Goal: Feedback & Contribution: Submit feedback/report problem

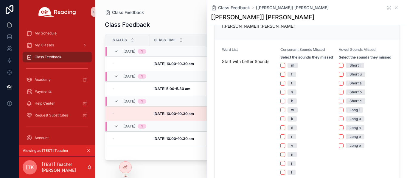
scroll to position [30, 0]
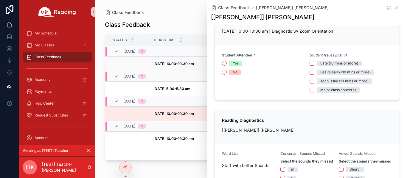
click at [172, 63] on strong "[DATE] 10:00-10:30 am" at bounding box center [173, 64] width 40 height 4
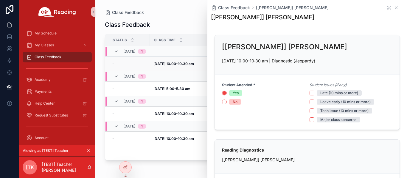
click at [162, 62] on strong "[DATE] 10:00-10:30 am" at bounding box center [173, 64] width 40 height 4
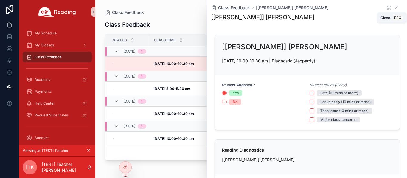
click at [290, 8] on icon "scrollable content" at bounding box center [396, 7] width 5 height 5
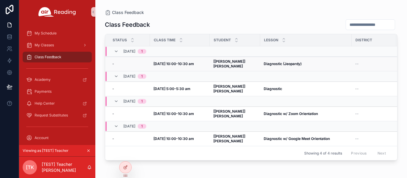
click at [235, 62] on strong "[[PERSON_NAME]] [PERSON_NAME]" at bounding box center [229, 63] width 33 height 9
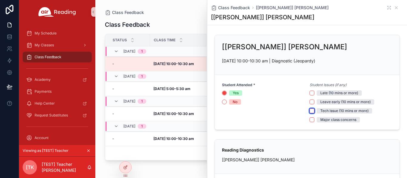
click at [290, 113] on button "Tech issue (10 mins or more)" at bounding box center [311, 111] width 5 height 5
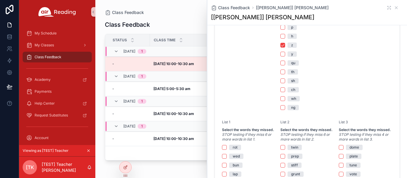
scroll to position [298, 0]
click at [284, 110] on div "ng" at bounding box center [307, 107] width 54 height 5
click at [281, 110] on button "ng" at bounding box center [282, 107] width 5 height 5
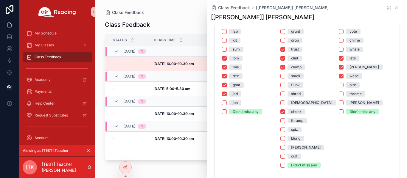
scroll to position [417, 0]
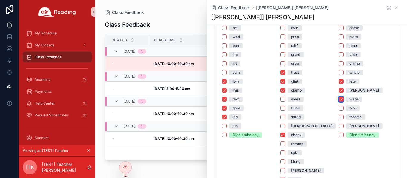
click at [290, 102] on button "wabe" at bounding box center [341, 99] width 5 height 5
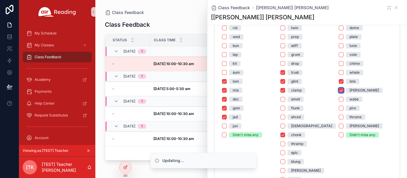
click at [290, 93] on button "[PERSON_NAME]" at bounding box center [341, 90] width 5 height 5
click at [290, 84] on button "lete" at bounding box center [341, 81] width 5 height 5
click at [280, 143] on div "twin prep stiff grunt drop trust glint clamp smell flunk shred [DEMOGRAPHIC_DAT…" at bounding box center [307, 108] width 54 height 166
click at [282, 143] on div "twin prep stiff grunt drop trust glint clamp smell flunk shred [DEMOGRAPHIC_DAT…" at bounding box center [307, 108] width 54 height 166
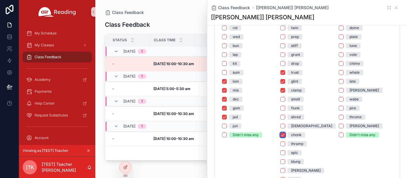
click at [282, 138] on button "chonk" at bounding box center [282, 135] width 5 height 5
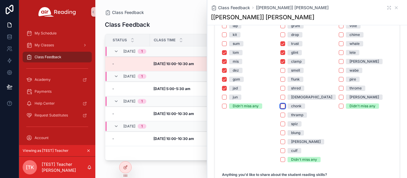
scroll to position [447, 0]
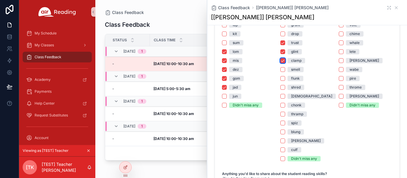
click at [280, 63] on button "clamp" at bounding box center [282, 60] width 5 height 5
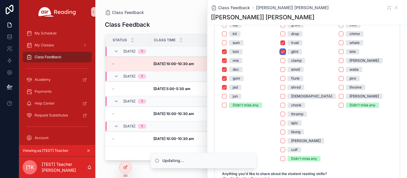
click at [283, 54] on button "glint" at bounding box center [282, 51] width 5 height 5
click at [283, 44] on div "twin prep stiff grunt drop trust glint clamp smell flunk shred [DEMOGRAPHIC_DAT…" at bounding box center [307, 79] width 54 height 166
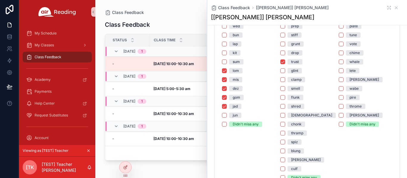
scroll to position [417, 0]
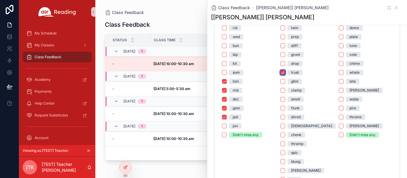
click at [282, 75] on button "trust" at bounding box center [282, 72] width 5 height 5
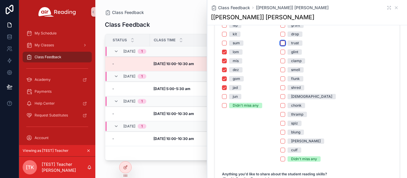
scroll to position [447, 0]
click at [224, 90] on button "jad" at bounding box center [224, 87] width 5 height 5
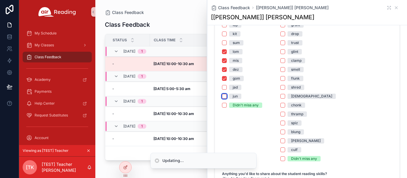
click at [225, 99] on button "jun" at bounding box center [224, 96] width 5 height 5
click at [225, 90] on button "jad" at bounding box center [224, 87] width 5 height 5
drag, startPoint x: 225, startPoint y: 92, endPoint x: 224, endPoint y: 97, distance: 4.6
click at [225, 90] on button "jad" at bounding box center [224, 87] width 5 height 5
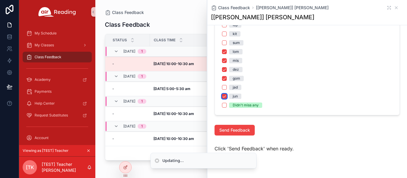
click at [223, 99] on button "jun" at bounding box center [224, 96] width 5 height 5
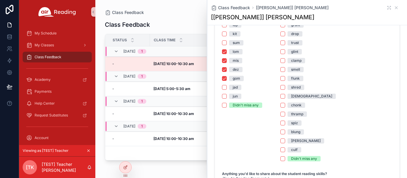
click at [290, 87] on div "twin prep stiff grunt drop trust glint clamp smell flunk shred [DEMOGRAPHIC_DAT…" at bounding box center [307, 79] width 54 height 166
click at [223, 81] on button "gom" at bounding box center [224, 78] width 5 height 5
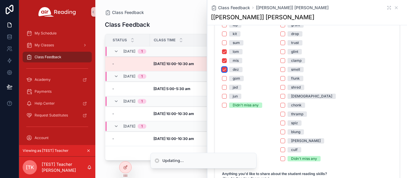
click at [225, 72] on button "dez" at bounding box center [224, 69] width 5 height 5
drag, startPoint x: 223, startPoint y: 65, endPoint x: 223, endPoint y: 61, distance: 3.6
click at [223, 63] on button "mis" at bounding box center [224, 60] width 5 height 5
click at [224, 53] on div "rot wed bun lap kit sum lom mis dez gom jad jun Didn't miss any" at bounding box center [249, 52] width 54 height 113
click at [226, 54] on button "lom" at bounding box center [224, 51] width 5 height 5
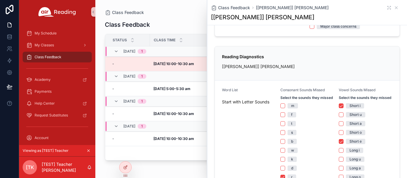
scroll to position [89, 0]
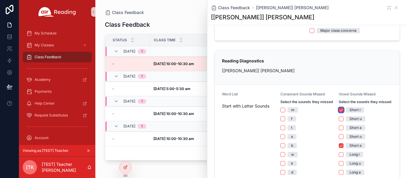
drag, startPoint x: 338, startPoint y: 115, endPoint x: 336, endPoint y: 136, distance: 21.8
click at [290, 113] on button "Short i" at bounding box center [341, 110] width 5 height 5
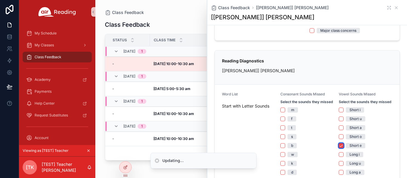
click at [290, 148] on button "Short e" at bounding box center [341, 146] width 5 height 5
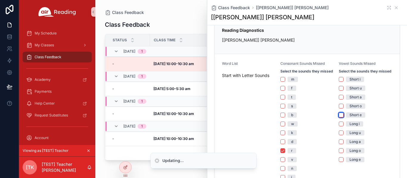
scroll to position [149, 0]
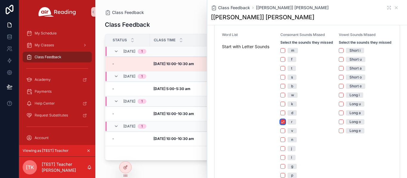
drag, startPoint x: 281, startPoint y: 126, endPoint x: 284, endPoint y: 129, distance: 4.2
click at [281, 124] on button "r" at bounding box center [282, 122] width 5 height 5
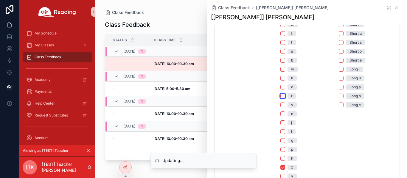
scroll to position [208, 0]
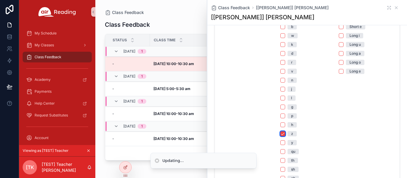
click at [280, 136] on button "z" at bounding box center [282, 134] width 5 height 5
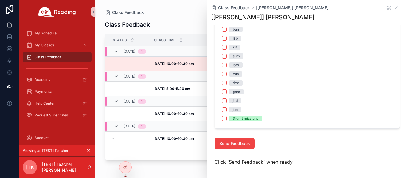
scroll to position [466, 0]
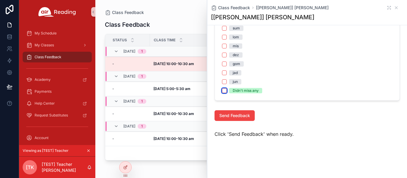
click at [223, 92] on button "Didn't miss any" at bounding box center [224, 90] width 5 height 5
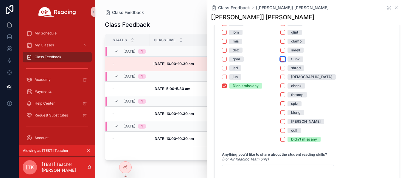
click at [280, 62] on button "flunk" at bounding box center [282, 59] width 5 height 5
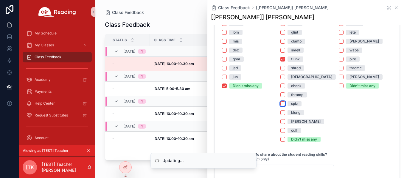
click at [280, 106] on button "spiz" at bounding box center [282, 104] width 5 height 5
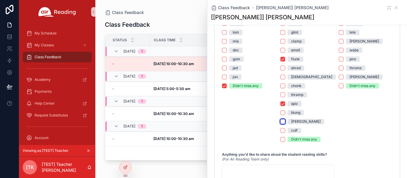
click at [281, 124] on button "[PERSON_NAME]" at bounding box center [282, 121] width 5 height 5
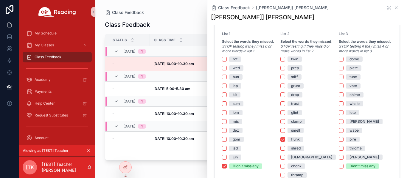
scroll to position [377, 0]
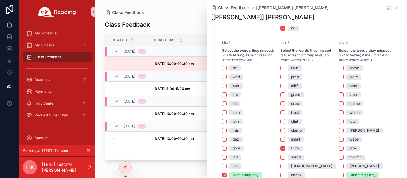
click at [290, 98] on span "vote" at bounding box center [353, 94] width 15 height 5
click at [290, 97] on button "vote" at bounding box center [341, 95] width 5 height 5
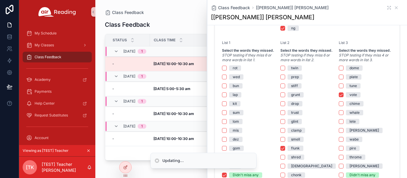
click at [290, 116] on div "whale" at bounding box center [354, 112] width 10 height 5
click at [290, 115] on button "whale" at bounding box center [341, 112] width 5 height 5
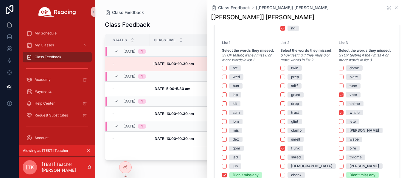
click at [290, 133] on div "[PERSON_NAME]" at bounding box center [363, 130] width 29 height 5
click at [290, 133] on button "[PERSON_NAME]" at bounding box center [341, 130] width 5 height 5
click at [290, 142] on div "wabe" at bounding box center [353, 139] width 9 height 5
click at [290, 142] on button "wabe" at bounding box center [341, 139] width 5 height 5
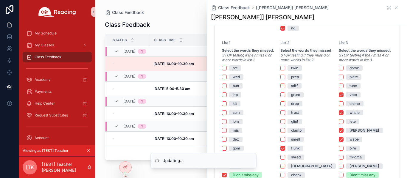
click at [290, 151] on div "pire" at bounding box center [352, 148] width 7 height 5
click at [290, 151] on button "pire" at bounding box center [341, 148] width 5 height 5
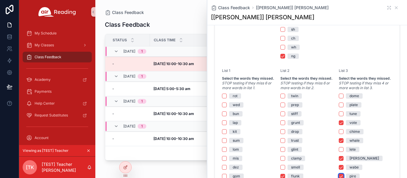
scroll to position [436, 0]
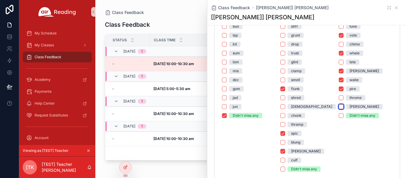
click at [290, 109] on button "[PERSON_NAME]" at bounding box center [341, 107] width 5 height 5
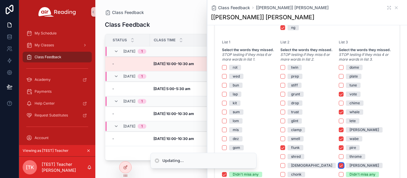
scroll to position [317, 0]
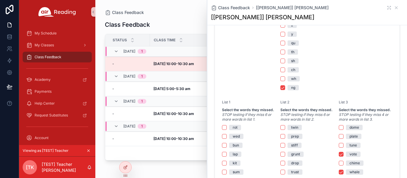
click at [290, 8] on div "Class Feedback [[PERSON_NAME]] [PERSON_NAME]" at bounding box center [307, 8] width 192 height 6
click at [290, 8] on icon "scrollable content" at bounding box center [389, 7] width 5 height 5
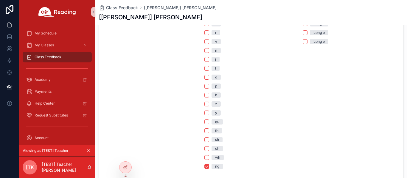
scroll to position [357, 0]
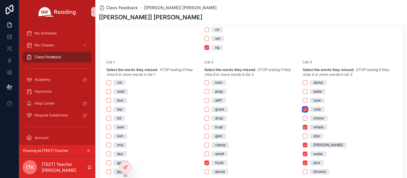
click at [290, 110] on button "vote" at bounding box center [305, 109] width 5 height 5
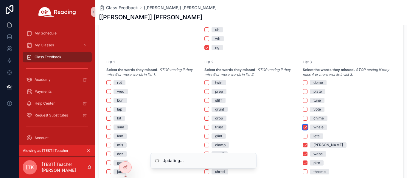
click at [290, 128] on button "whale" at bounding box center [305, 127] width 5 height 5
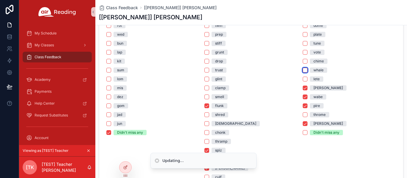
scroll to position [417, 0]
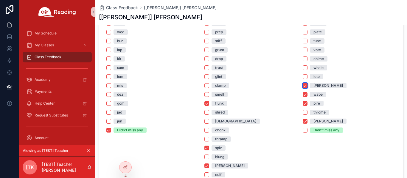
click at [290, 88] on button "[PERSON_NAME]" at bounding box center [305, 85] width 5 height 5
click at [290, 95] on button "wabe" at bounding box center [305, 94] width 5 height 5
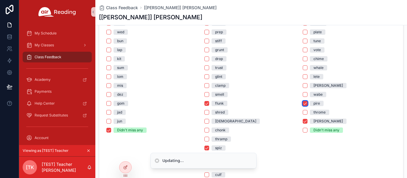
click at [290, 104] on button "pire" at bounding box center [305, 103] width 5 height 5
click at [290, 119] on button "[PERSON_NAME]" at bounding box center [305, 121] width 5 height 5
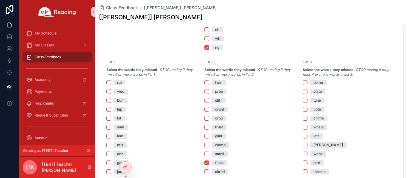
scroll to position [387, 0]
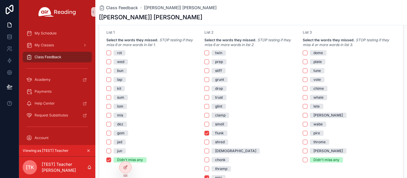
click at [290, 68] on div "tune" at bounding box center [316, 70] width 7 height 5
click at [290, 68] on button "tune" at bounding box center [305, 70] width 5 height 5
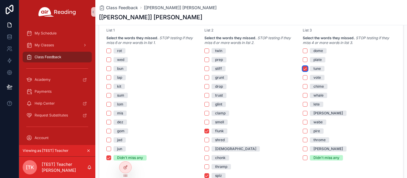
scroll to position [384, 0]
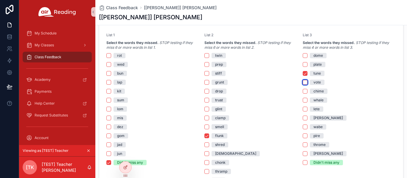
click at [290, 84] on button "vote" at bounding box center [305, 82] width 5 height 5
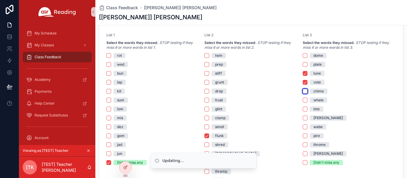
click at [290, 91] on button "chime" at bounding box center [305, 91] width 5 height 5
click at [290, 99] on button "whale" at bounding box center [305, 100] width 5 height 5
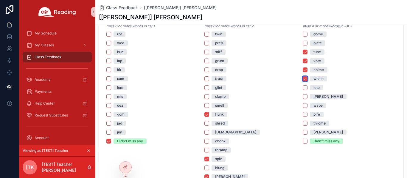
scroll to position [397, 0]
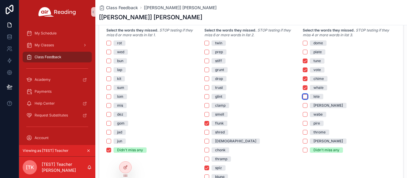
click at [290, 94] on div "lete" at bounding box center [349, 96] width 93 height 5
click at [290, 95] on button "lete" at bounding box center [305, 96] width 5 height 5
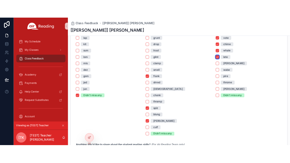
scroll to position [427, 0]
